Goal: Navigation & Orientation: Find specific page/section

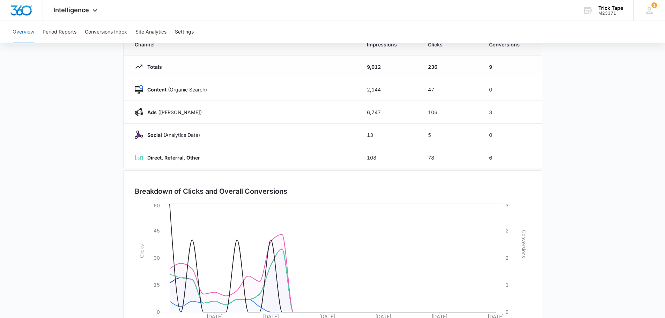
scroll to position [114, 0]
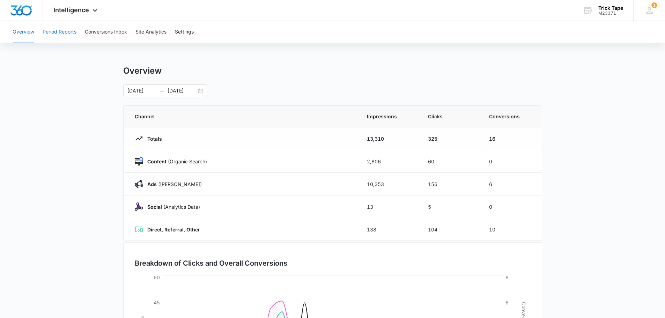
click at [65, 33] on button "Period Reports" at bounding box center [60, 32] width 34 height 22
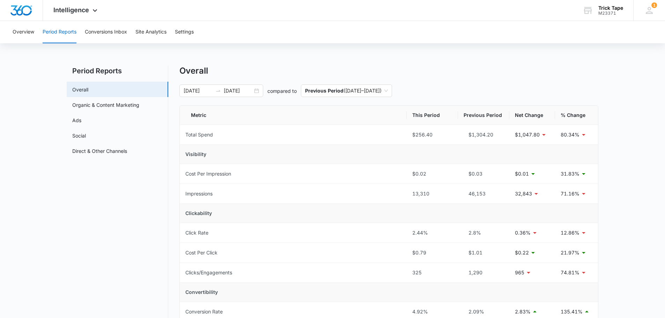
click at [256, 91] on div "[DATE] [DATE]" at bounding box center [221, 90] width 84 height 13
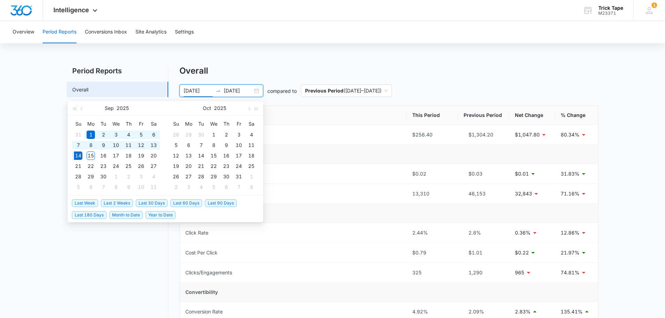
click at [153, 203] on span "Last 30 Days" at bounding box center [152, 203] width 32 height 8
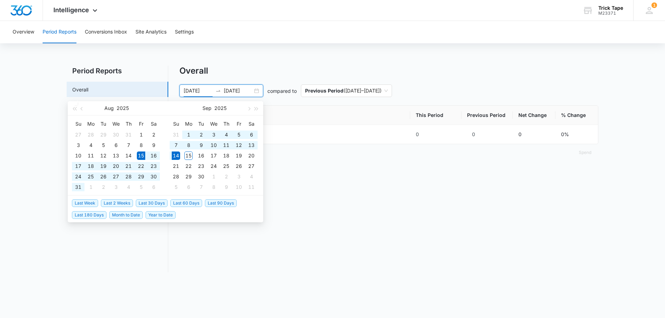
type input "[DATE]"
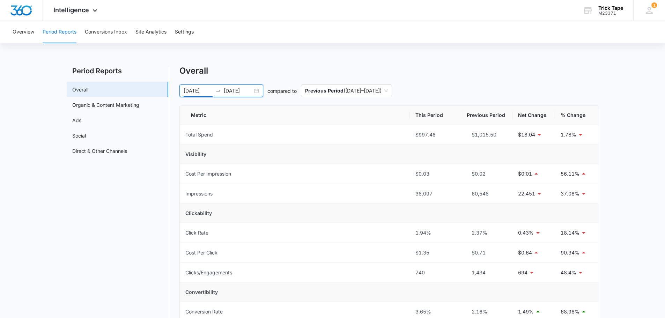
click at [255, 90] on div "[DATE] [DATE]" at bounding box center [221, 90] width 84 height 13
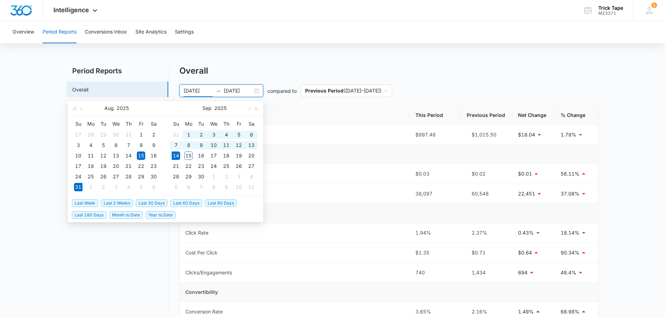
click at [121, 201] on span "Last 2 Weeks" at bounding box center [117, 203] width 32 height 8
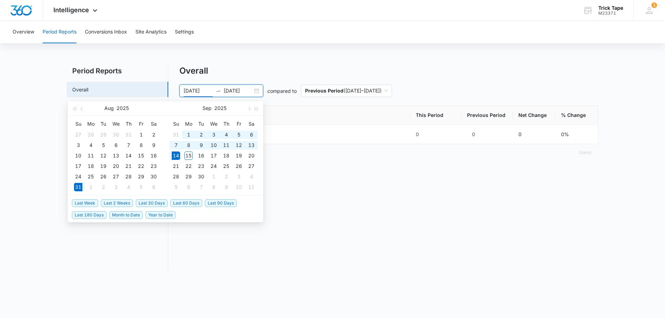
type input "[DATE]"
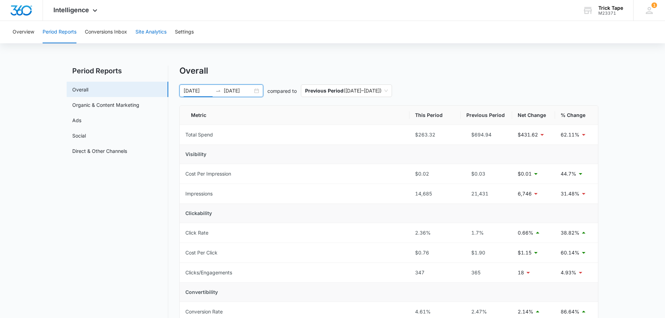
click at [151, 29] on button "Site Analytics" at bounding box center [150, 32] width 31 height 22
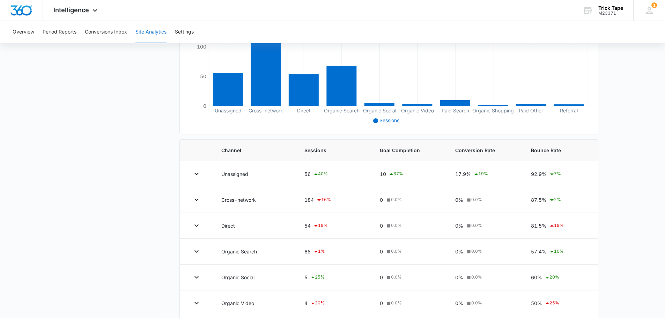
scroll to position [244, 0]
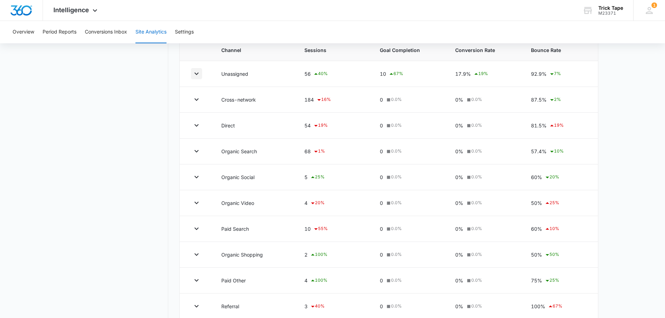
click at [195, 75] on icon "button" at bounding box center [196, 73] width 8 height 8
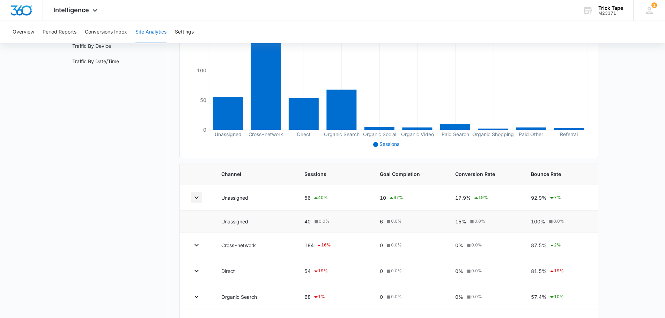
scroll to position [0, 0]
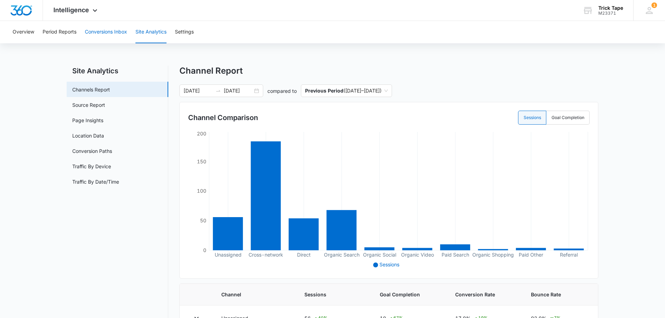
click at [93, 32] on button "Conversions Inbox" at bounding box center [106, 32] width 42 height 22
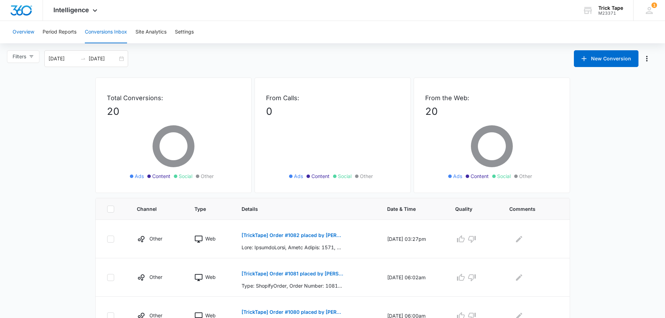
click at [30, 33] on button "Overview" at bounding box center [24, 32] width 22 height 22
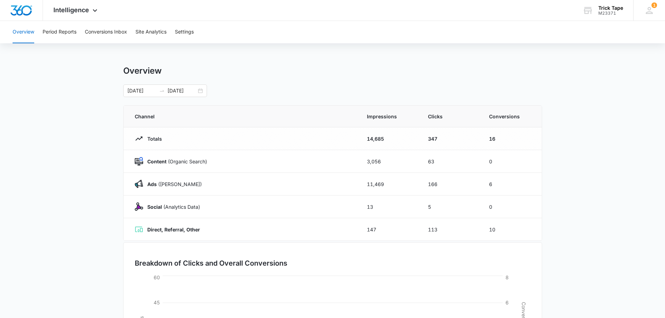
click at [74, 13] on span "Intelligence" at bounding box center [71, 9] width 36 height 7
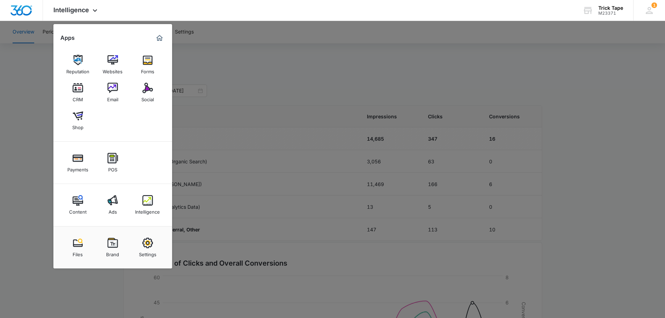
click at [107, 194] on link "Ads" at bounding box center [112, 205] width 27 height 27
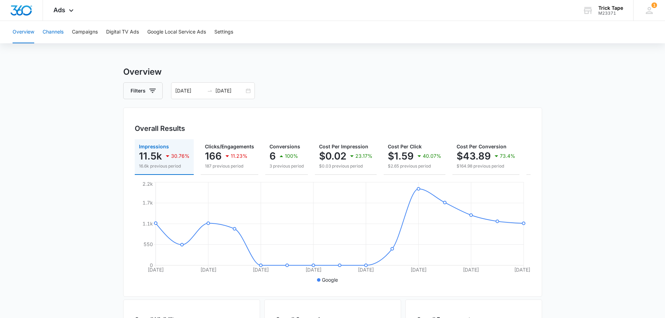
click at [58, 35] on button "Channels" at bounding box center [53, 32] width 21 height 22
click at [84, 36] on button "Campaigns" at bounding box center [85, 32] width 26 height 22
click at [61, 12] on span "Ads" at bounding box center [59, 9] width 12 height 7
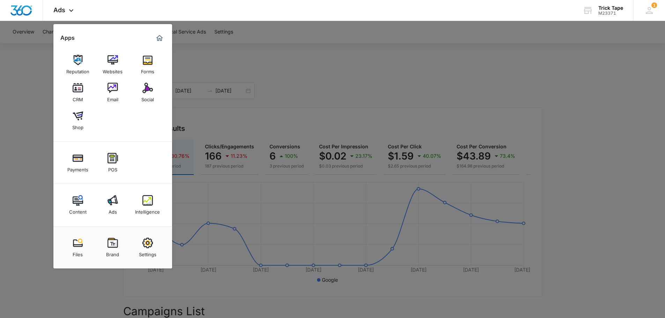
click at [145, 88] on img at bounding box center [147, 88] width 10 height 10
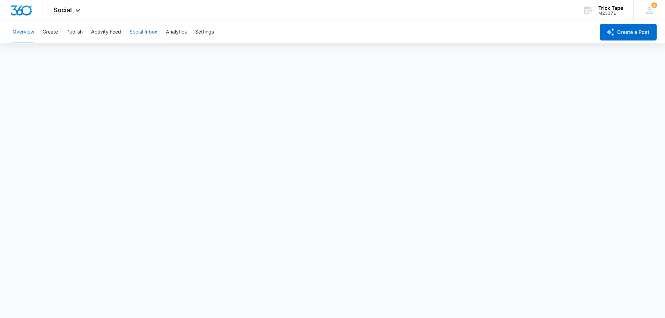
click at [157, 30] on button "Social Inbox" at bounding box center [143, 32] width 28 height 22
click at [33, 29] on button "Overview" at bounding box center [24, 32] width 22 height 22
